Goal: Information Seeking & Learning: Learn about a topic

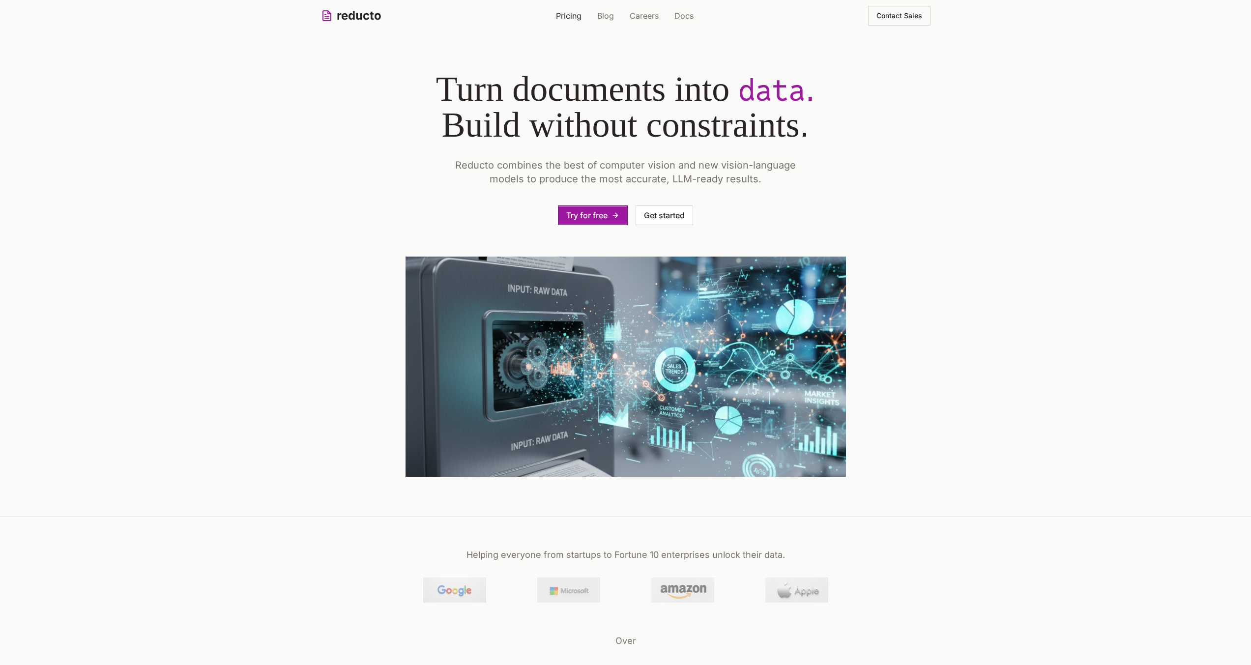
click at [568, 4] on div "reducto Pricing Blog Careers Docs Contact Sales" at bounding box center [625, 15] width 609 height 31
click at [568, 10] on link "Pricing" at bounding box center [569, 16] width 26 height 12
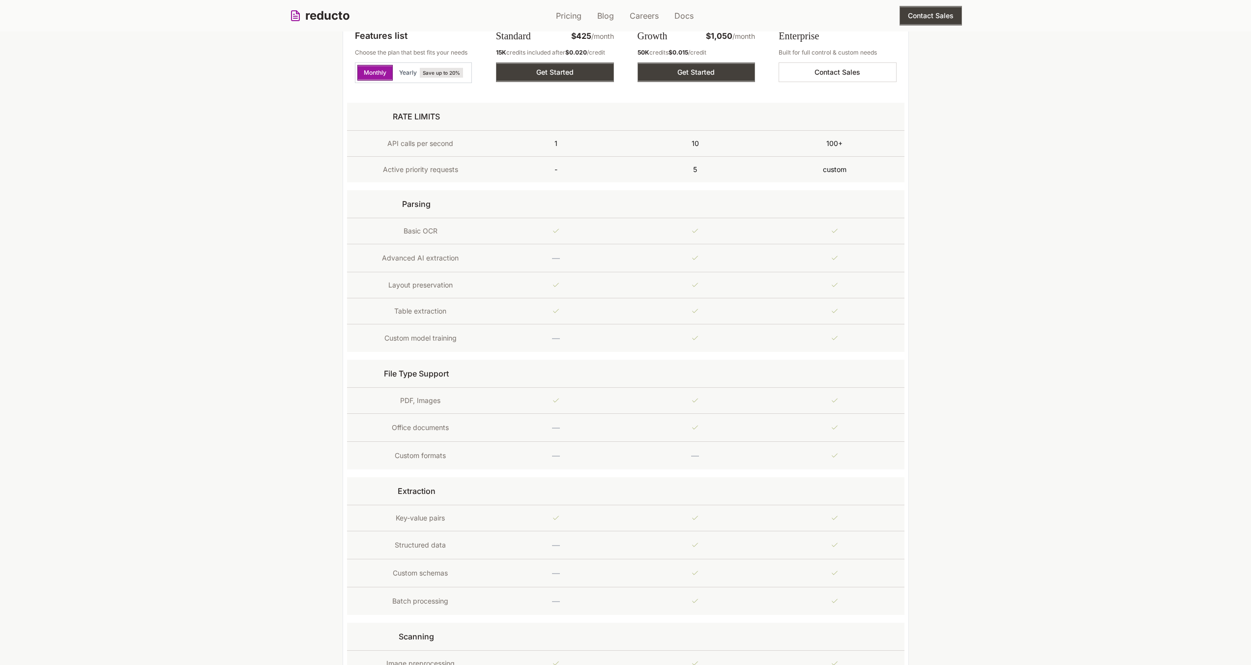
scroll to position [686, 0]
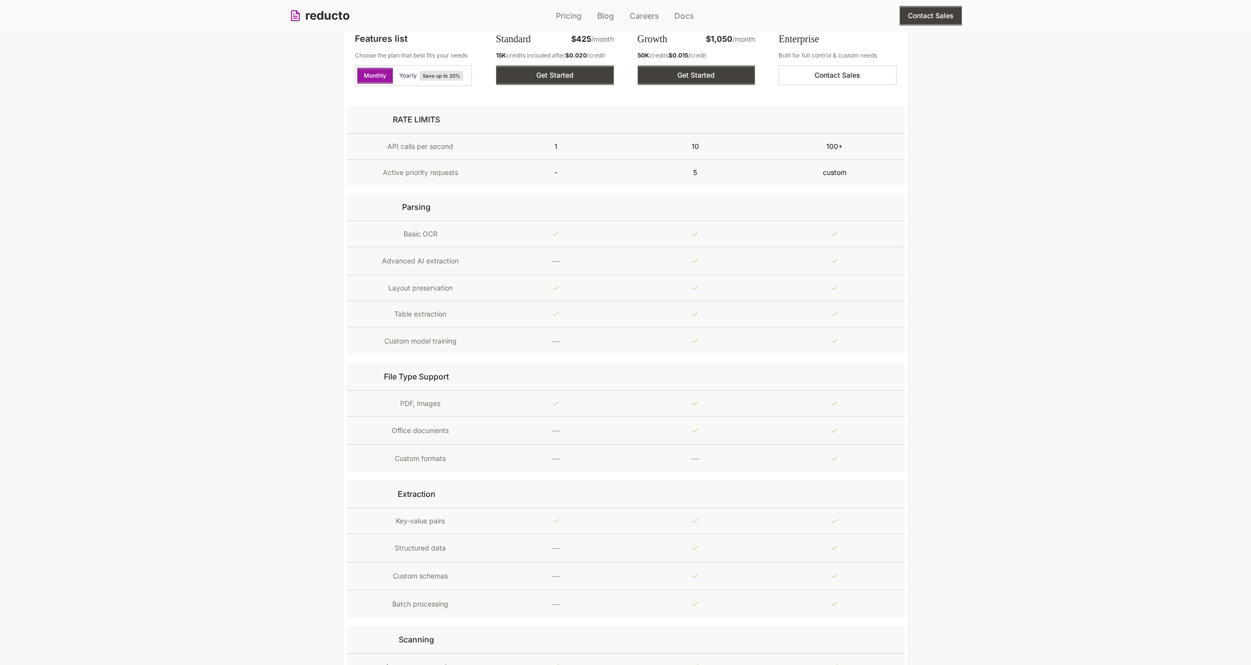
click at [421, 119] on td "RATE LIMITS" at bounding box center [417, 120] width 140 height 28
click at [400, 145] on td "API calls per second" at bounding box center [417, 147] width 140 height 26
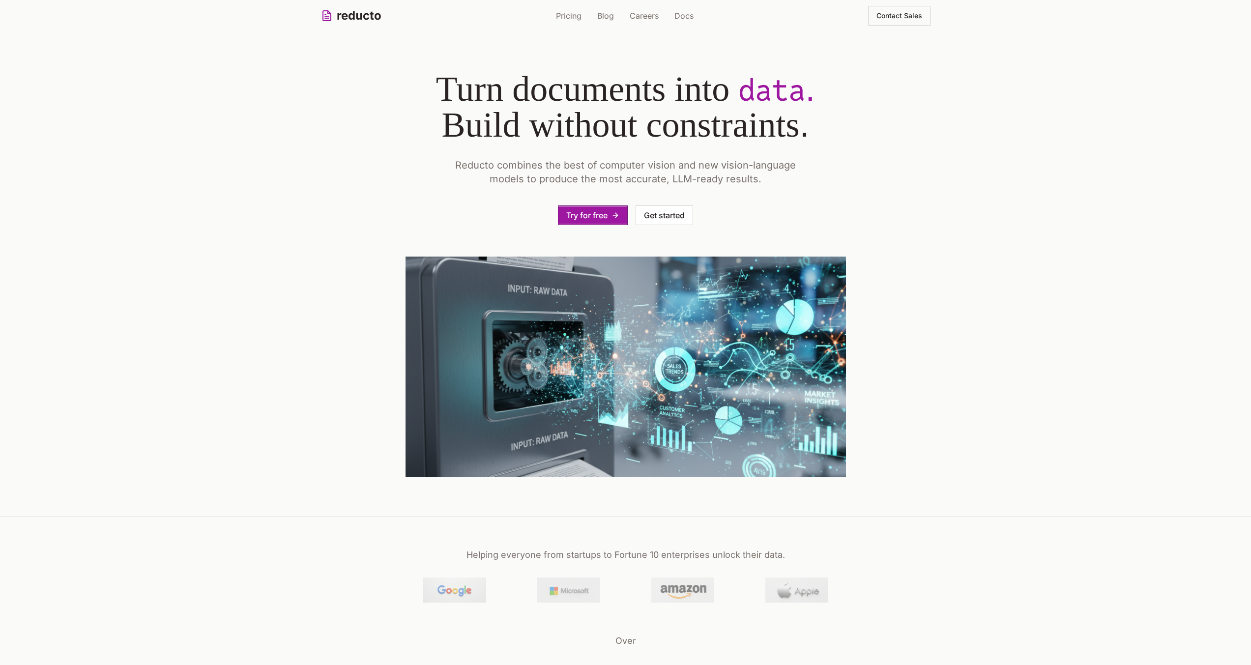
click at [571, 25] on div "reducto Pricing Blog Careers Docs Contact Sales" at bounding box center [625, 15] width 609 height 31
click at [571, 23] on div "reducto Pricing Blog Careers Docs Contact Sales" at bounding box center [625, 15] width 609 height 31
click at [571, 21] on link "Pricing" at bounding box center [569, 16] width 26 height 12
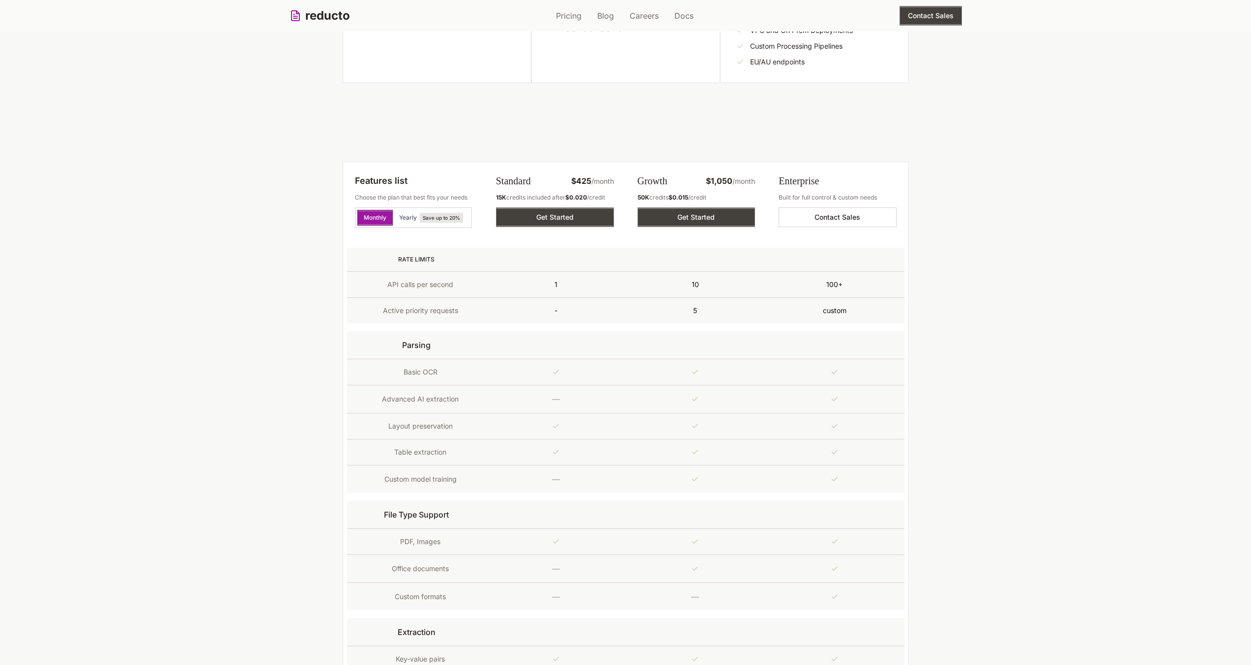
scroll to position [553, 0]
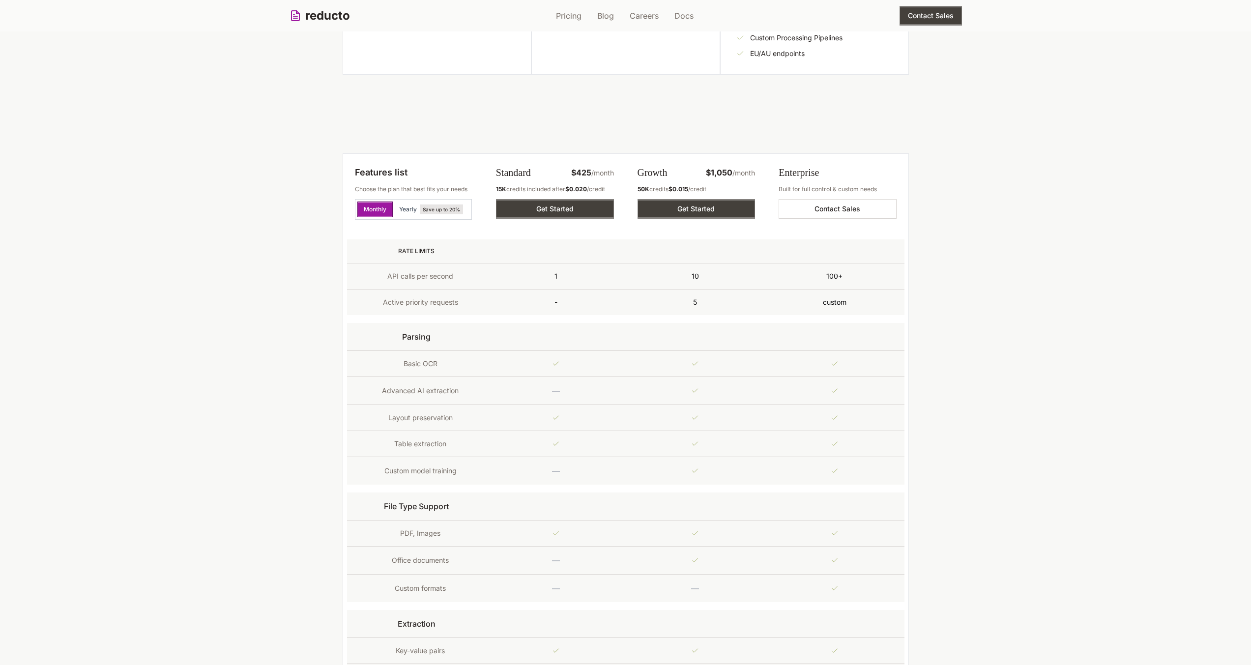
click at [409, 250] on td "RATE LIMITS" at bounding box center [417, 251] width 140 height 24
click at [419, 249] on td "RATE LIMITS" at bounding box center [417, 251] width 140 height 24
click at [398, 277] on td "API calls per second" at bounding box center [417, 276] width 140 height 26
click at [423, 255] on td "RATE LIMITS" at bounding box center [417, 251] width 140 height 24
click at [828, 278] on td "100+" at bounding box center [835, 276] width 140 height 26
